Goal: Information Seeking & Learning: Understand process/instructions

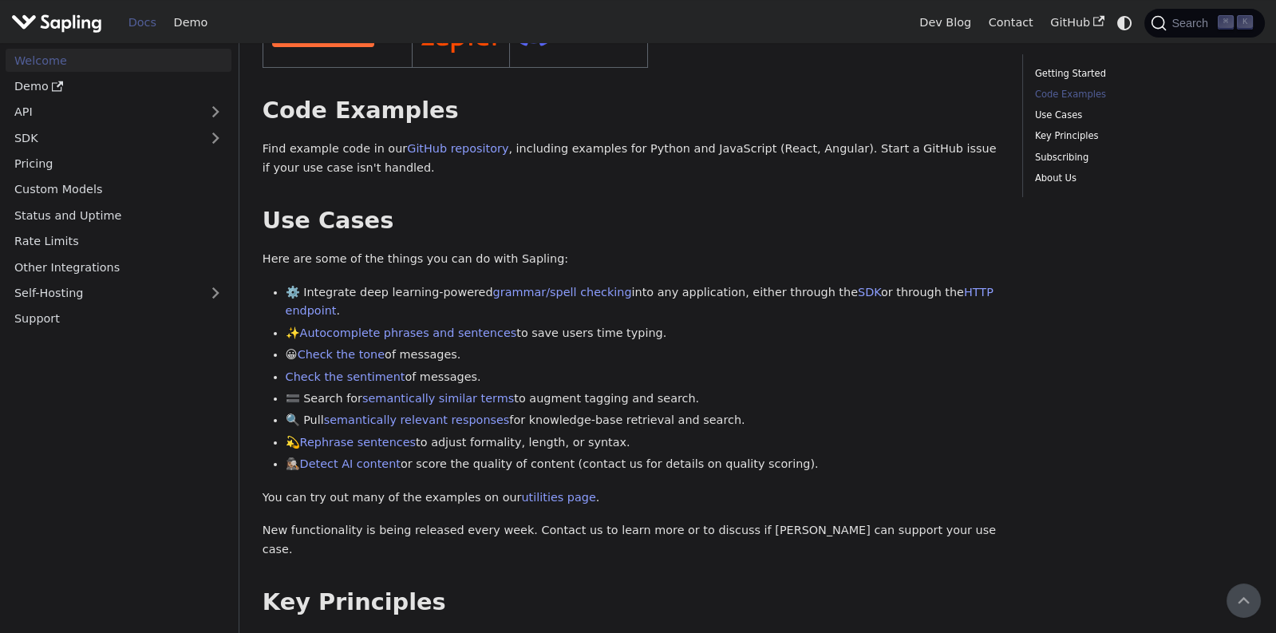
scroll to position [452, 0]
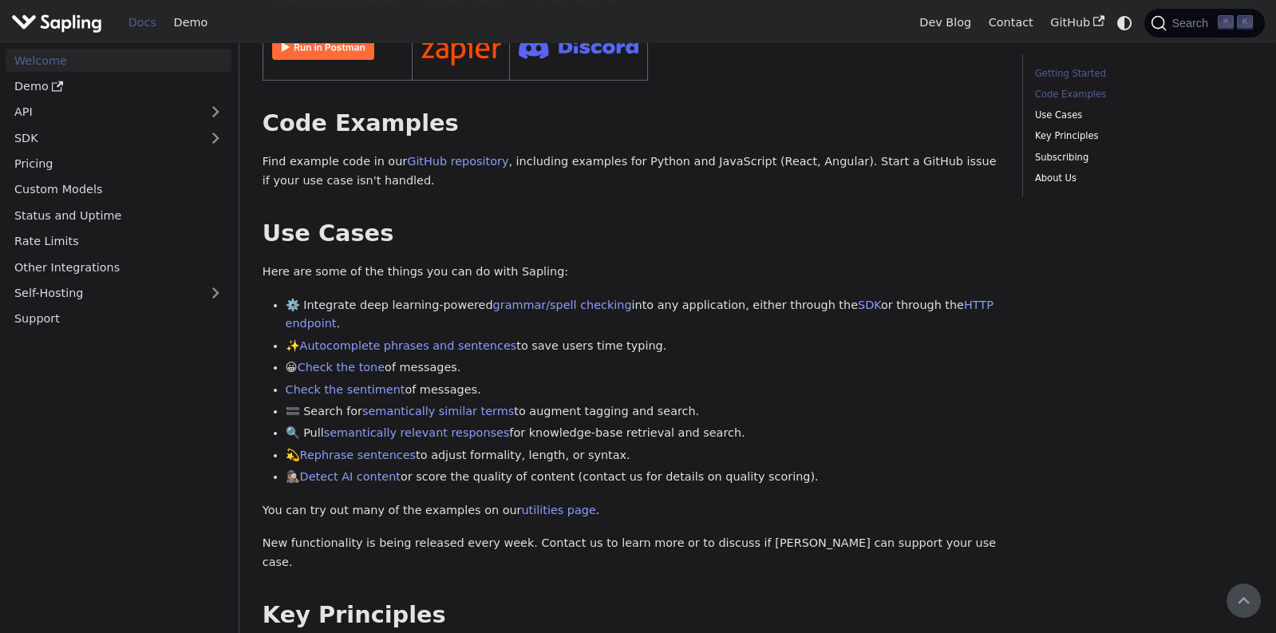
click at [1080, 73] on link "Getting Started" at bounding box center [1141, 73] width 212 height 15
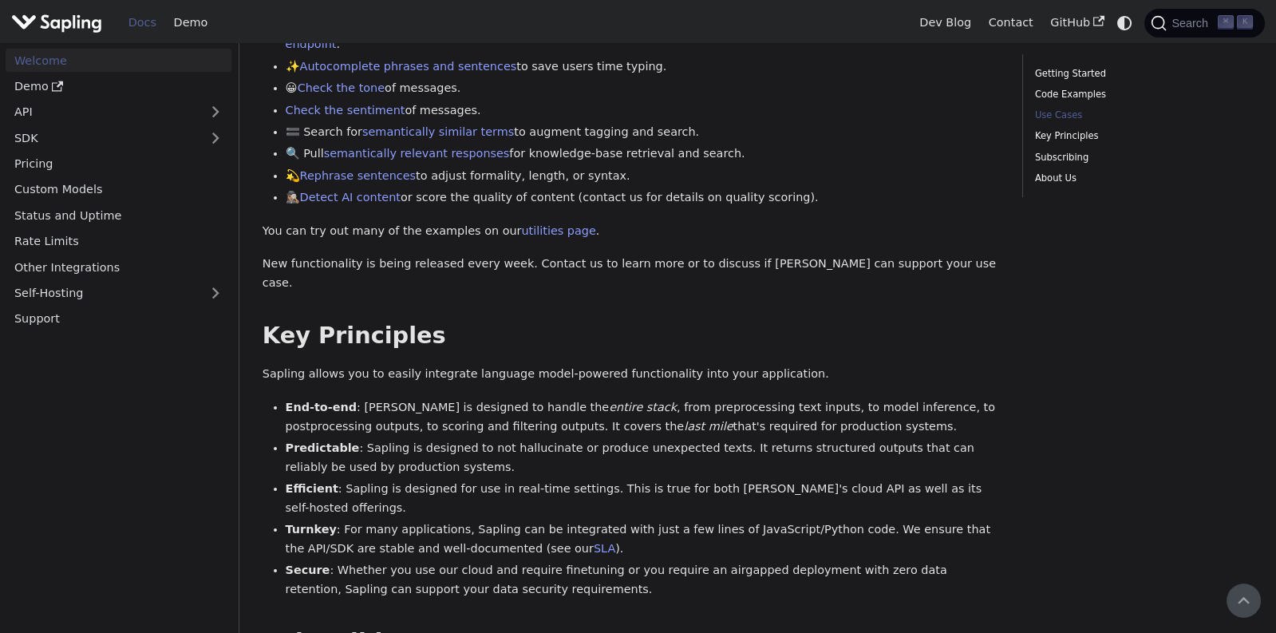
scroll to position [641, 0]
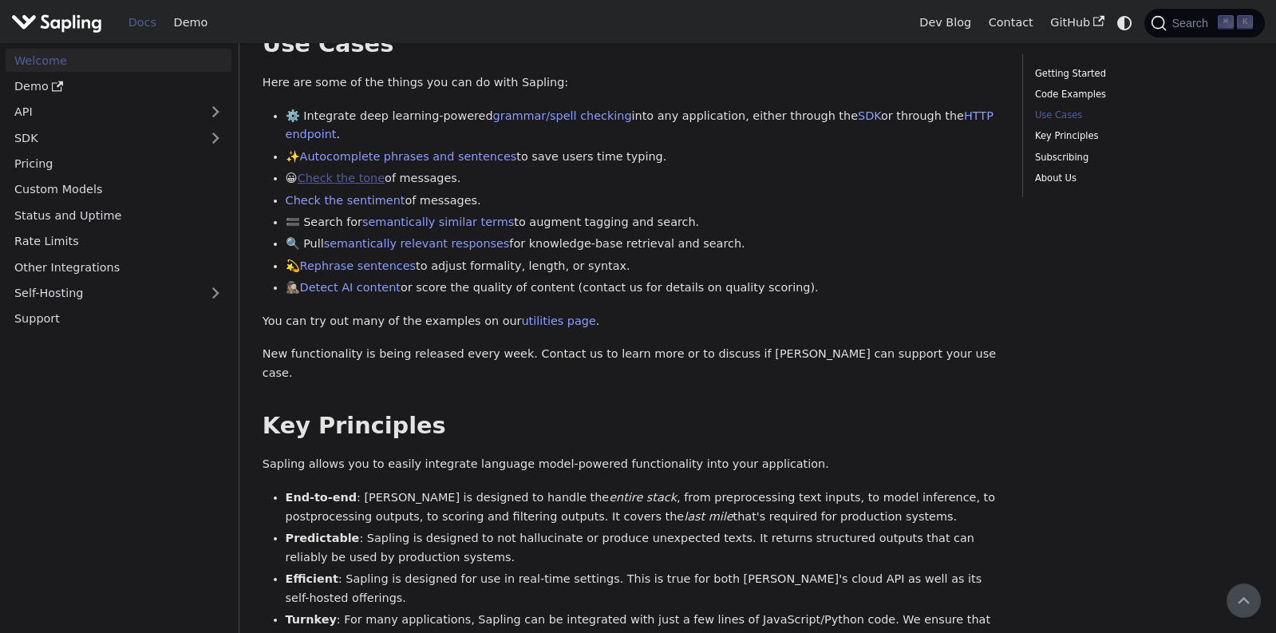
click at [365, 172] on link "Check the tone" at bounding box center [341, 178] width 87 height 13
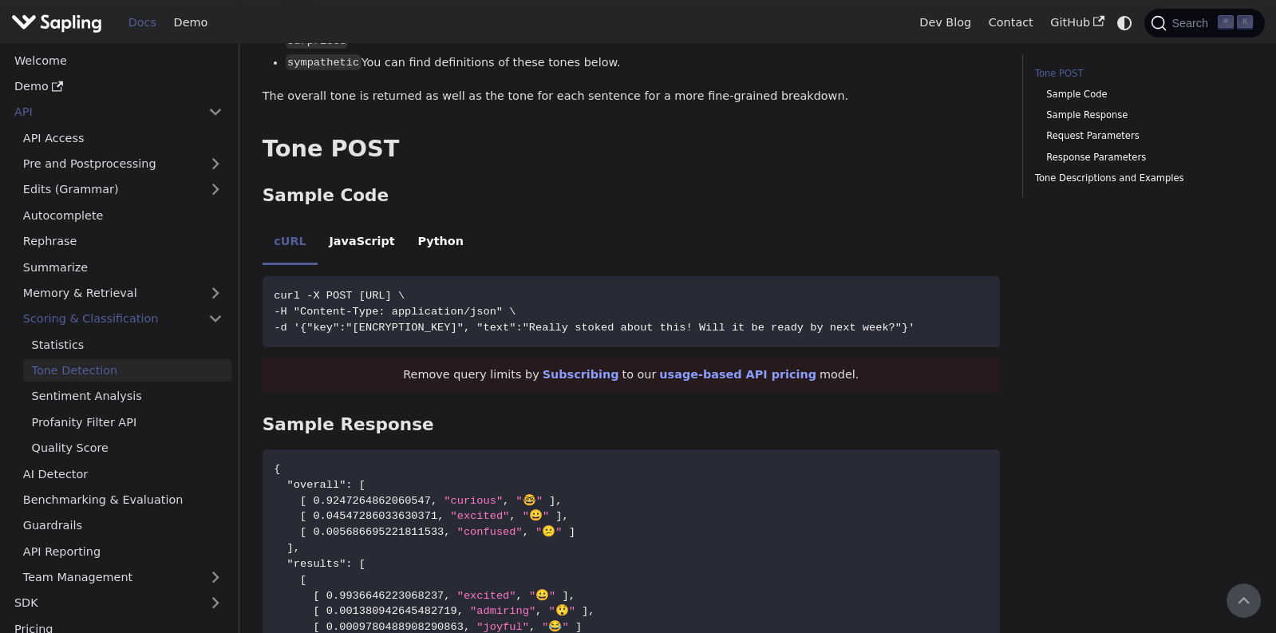
scroll to position [793, 0]
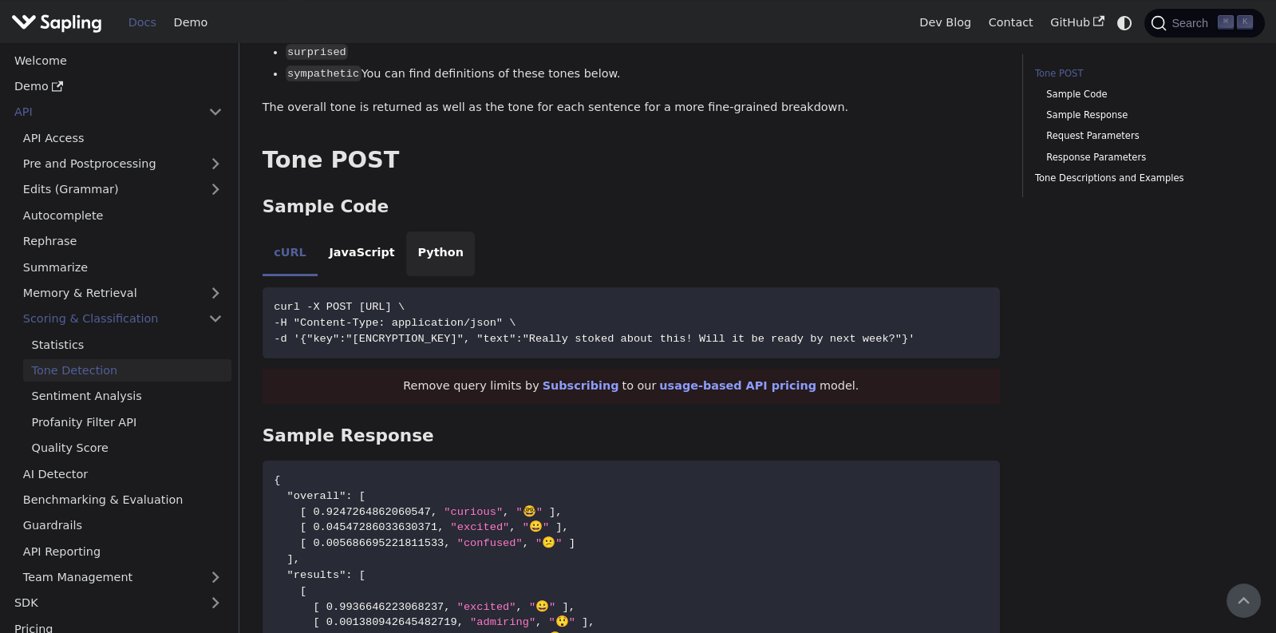
click at [448, 260] on li "Python" at bounding box center [440, 253] width 69 height 45
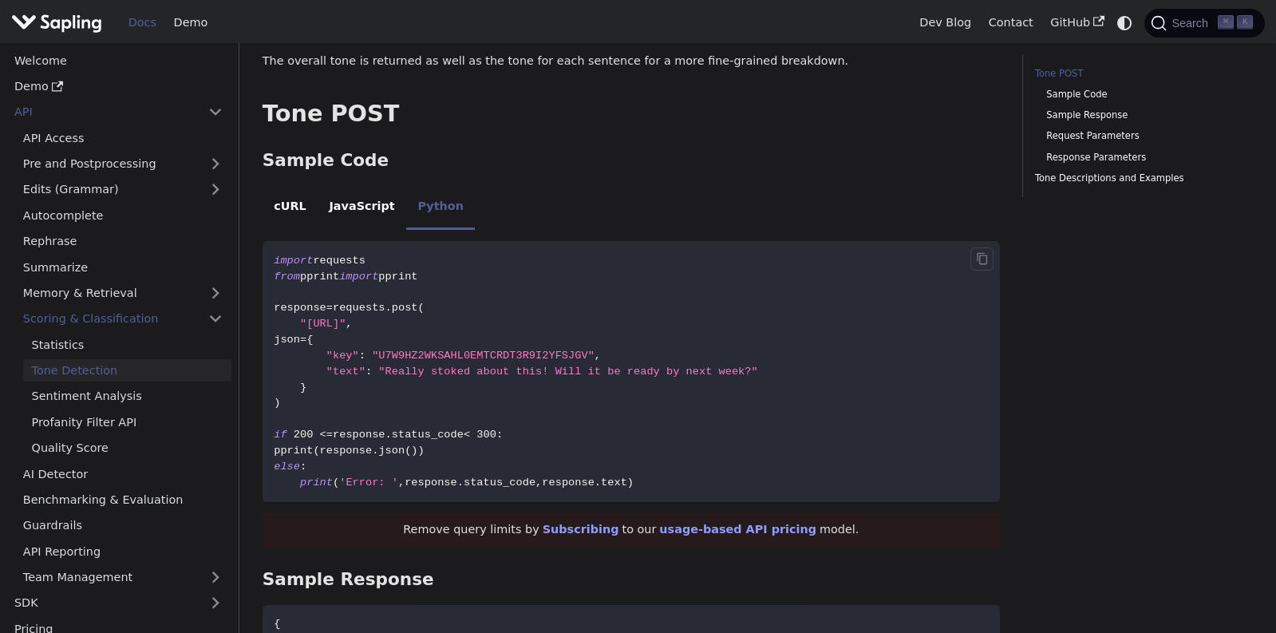
scroll to position [847, 0]
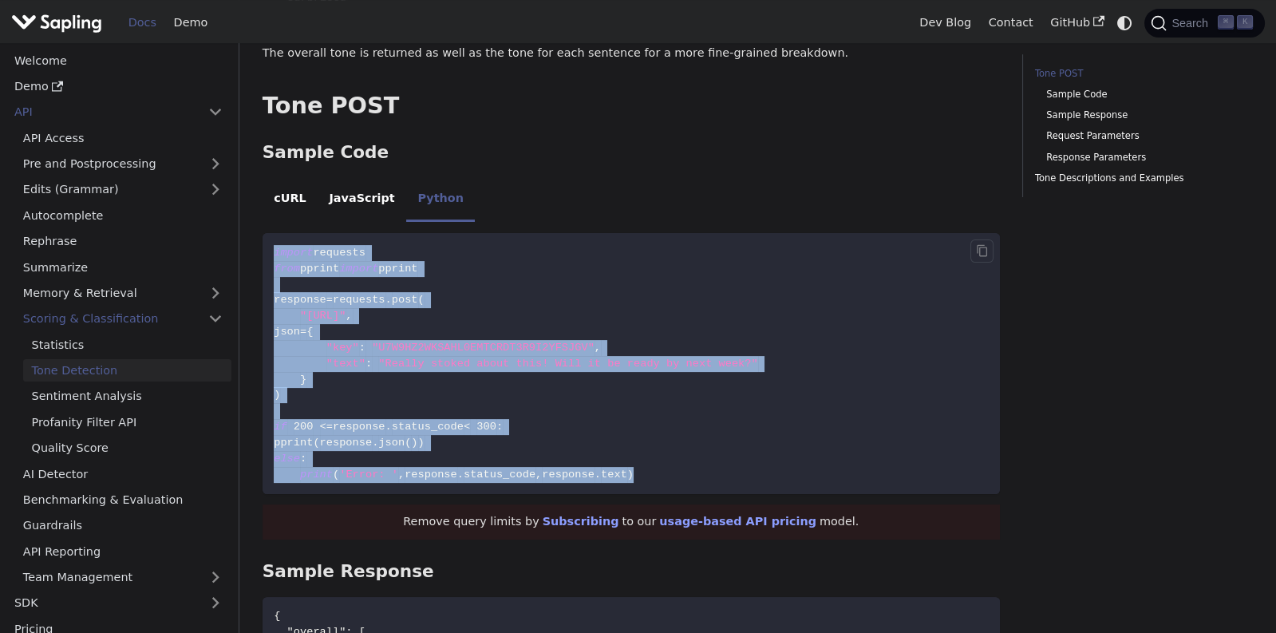
drag, startPoint x: 267, startPoint y: 241, endPoint x: 711, endPoint y: 478, distance: 503.0
click at [711, 478] on code "import requests from pprint import pprint response = requests . post ( "[URL]" …" at bounding box center [631, 363] width 737 height 260
copy code "import requests from pprint import pprint response = requests . post ( "[URL]" …"
click at [810, 250] on code "import requests from pprint import pprint response = requests . post ( "[URL]" …" at bounding box center [631, 363] width 737 height 260
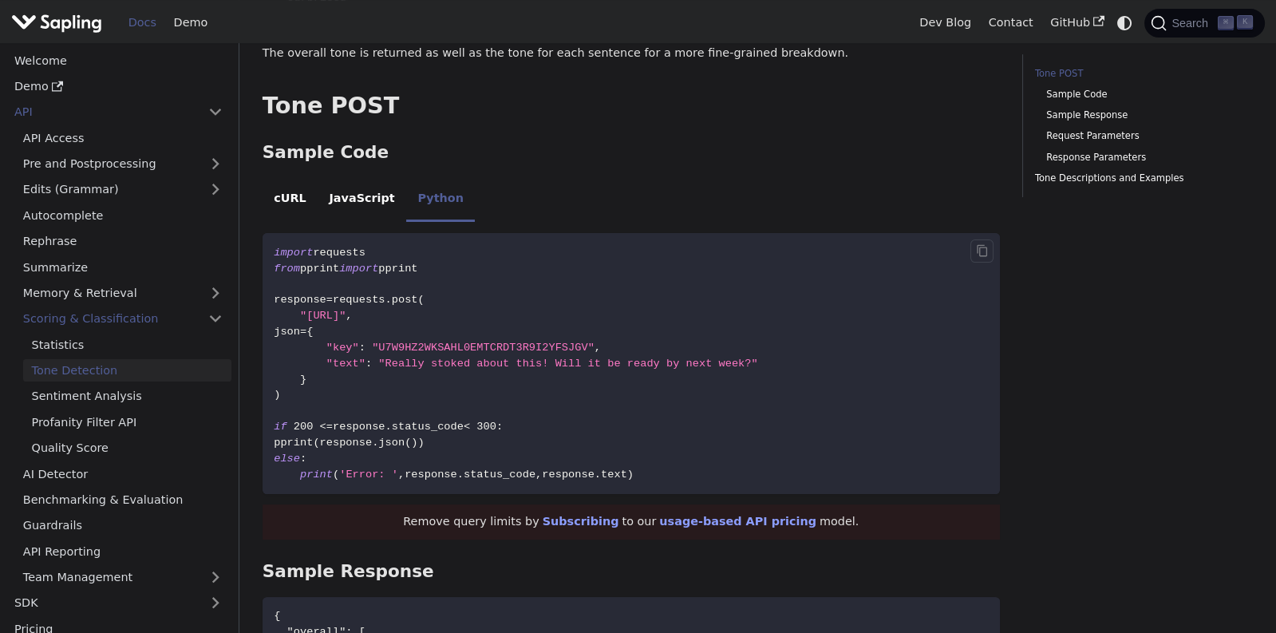
click at [536, 276] on code "import requests from pprint import pprint response = requests . post ( "[URL]" …" at bounding box center [631, 363] width 737 height 260
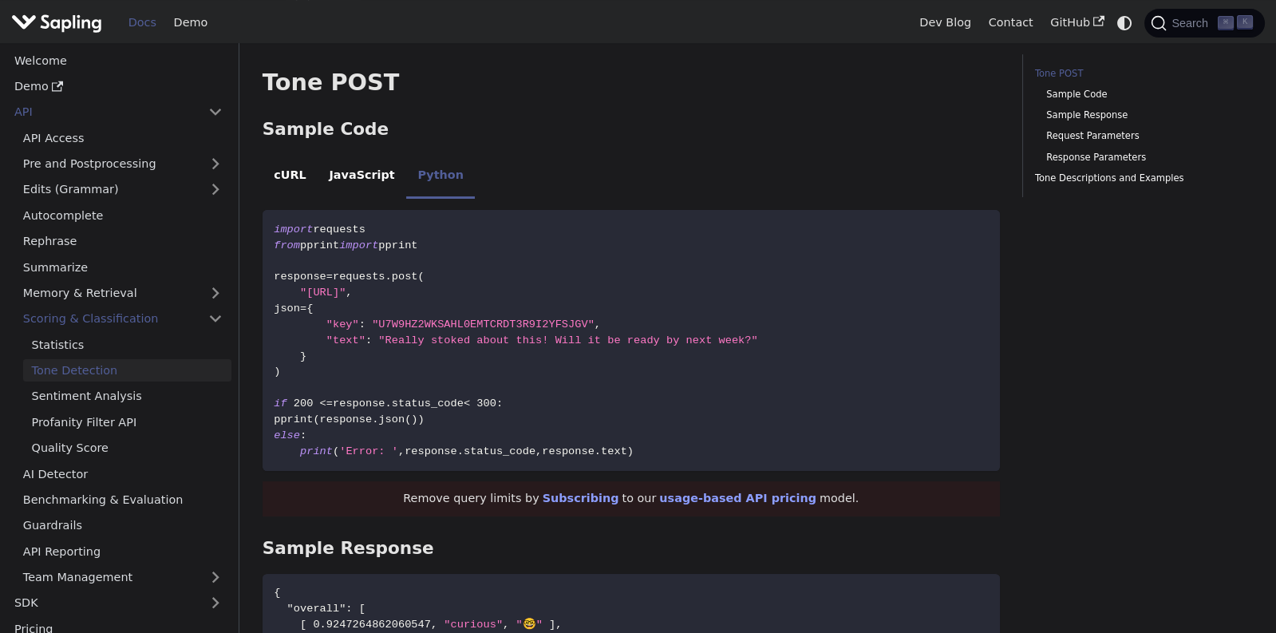
scroll to position [881, 0]
